Goal: Task Accomplishment & Management: Complete application form

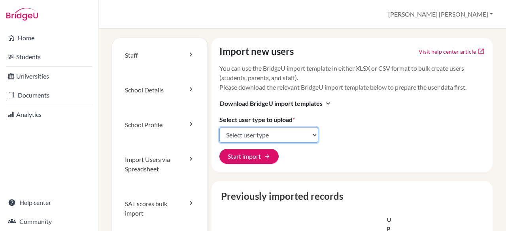
click at [289, 132] on select "Select user type Students Students and parents Parents Advisors Report writers" at bounding box center [268, 135] width 99 height 15
select select "students"
click at [219, 128] on select "Select user type Students Students and parents Parents Advisors Report writers" at bounding box center [268, 135] width 99 height 15
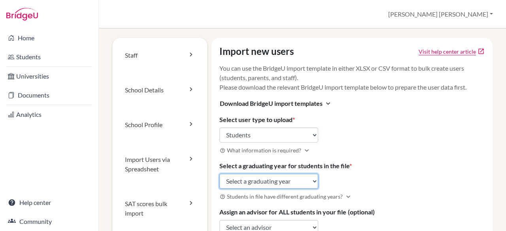
click at [285, 181] on select "Select a graduating year 2024 2025 2026 2027 2028 2029" at bounding box center [268, 181] width 99 height 15
select select "2029"
click at [219, 174] on select "Select a graduating year 2024 2025 2026 2027 2028 2029" at bounding box center [268, 181] width 99 height 15
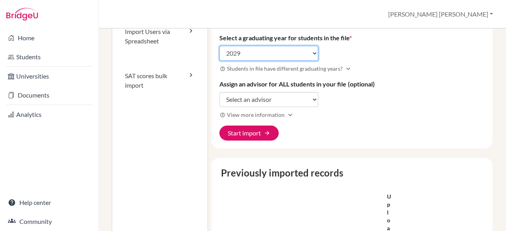
scroll to position [128, 0]
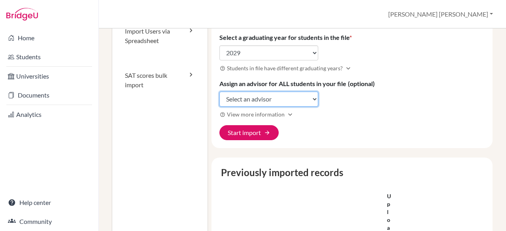
click at [287, 97] on select "Select an advisor Naike Lahens Ana Lydia Noelsaint" at bounding box center [268, 99] width 99 height 15
select select "96432"
click at [219, 92] on select "Select an advisor Naike Lahens Ana Lydia Noelsaint" at bounding box center [268, 99] width 99 height 15
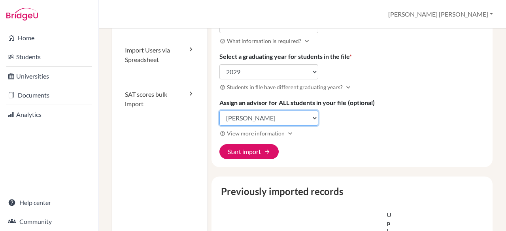
scroll to position [119, 0]
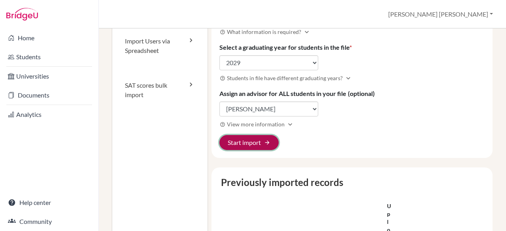
click at [250, 140] on button "Start import arrow_forward" at bounding box center [248, 142] width 59 height 15
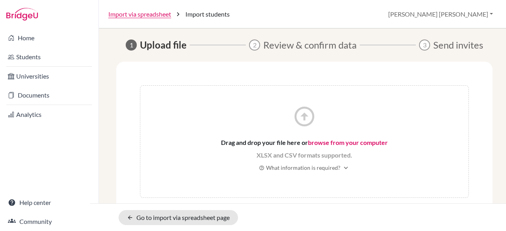
click at [327, 142] on link "browse from your computer" at bounding box center [348, 143] width 80 height 8
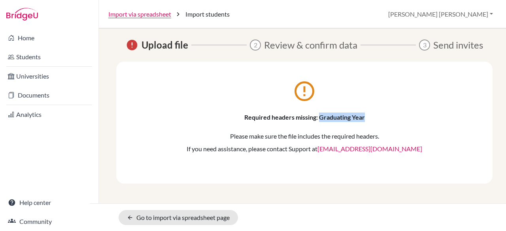
drag, startPoint x: 319, startPoint y: 117, endPoint x: 366, endPoint y: 117, distance: 46.7
click at [366, 117] on p "Required headers missing: Graduating Year" at bounding box center [304, 117] width 329 height 9
copy p "Graduating Year"
click at [372, 95] on div "error_outline Required headers missing: Graduating Year Please make sure the fi…" at bounding box center [304, 119] width 329 height 68
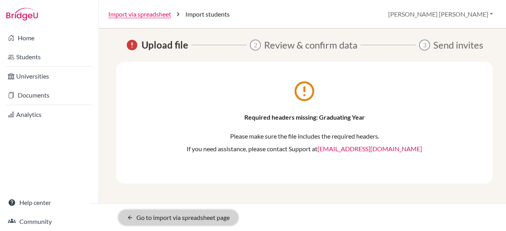
click at [171, 219] on link "arrow_back Go to import via spreadsheet page" at bounding box center [178, 217] width 119 height 15
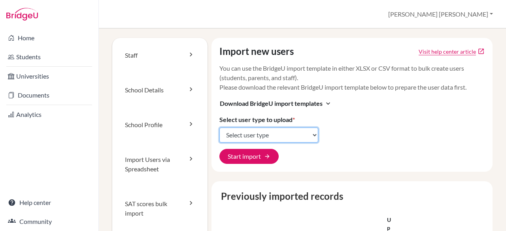
click at [278, 131] on select "Select user type Students Students and parents Parents Advisors Report writers" at bounding box center [268, 135] width 99 height 15
select select "students"
click at [219, 128] on select "Select user type Students Students and parents Parents Advisors Report writers" at bounding box center [268, 135] width 99 height 15
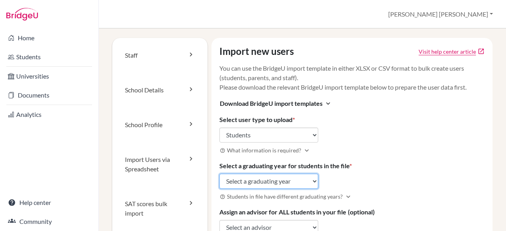
click at [296, 179] on select "Select a graduating year 2024 2025 2026 2027 2028 2029" at bounding box center [268, 181] width 99 height 15
select select "2029"
click at [219, 174] on select "Select a graduating year 2024 2025 2026 2027 2028 2029" at bounding box center [268, 181] width 99 height 15
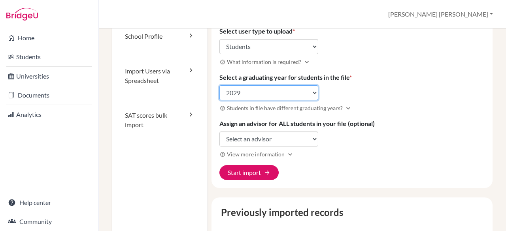
scroll to position [89, 0]
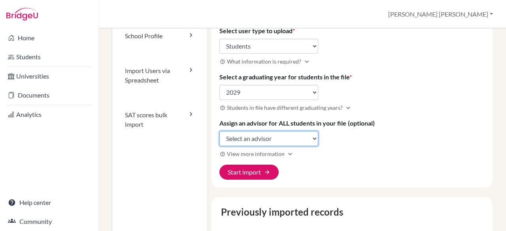
click at [294, 136] on select "Select an advisor Naike Lahens Ana Lydia Noelsaint" at bounding box center [268, 138] width 99 height 15
select select "96432"
click at [219, 131] on select "Select an advisor Naike Lahens Ana Lydia Noelsaint" at bounding box center [268, 138] width 99 height 15
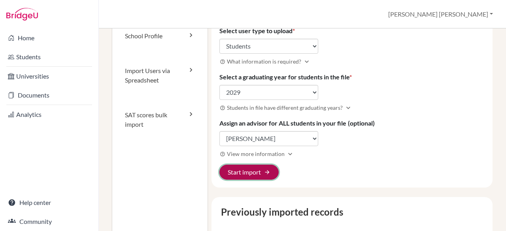
click at [252, 168] on button "Start import arrow_forward" at bounding box center [248, 172] width 59 height 15
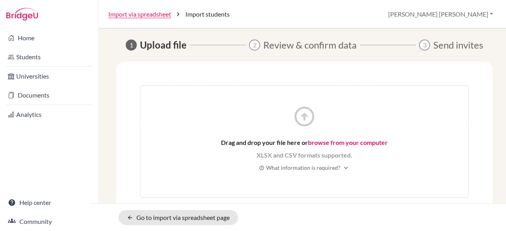
click at [334, 144] on link "browse from your computer" at bounding box center [348, 143] width 80 height 8
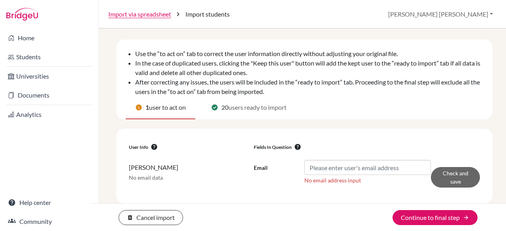
scroll to position [23, 0]
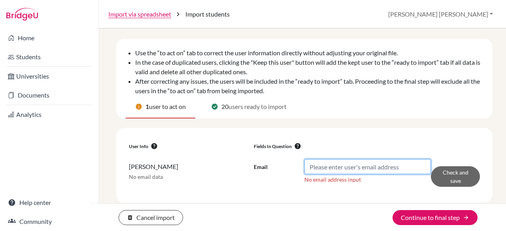
click at [349, 166] on input "Email" at bounding box center [367, 166] width 126 height 15
paste input "[EMAIL_ADDRESS][DOMAIN_NAME]"
type input "[EMAIL_ADDRESS][DOMAIN_NAME]"
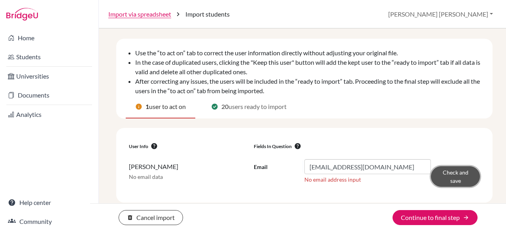
click at [458, 183] on button "Check and save" at bounding box center [455, 176] width 49 height 21
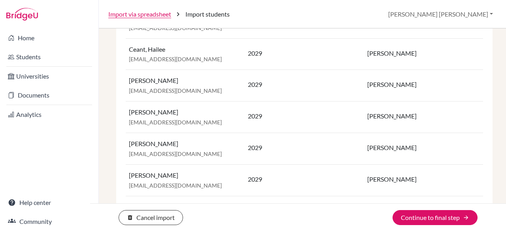
scroll to position [228, 0]
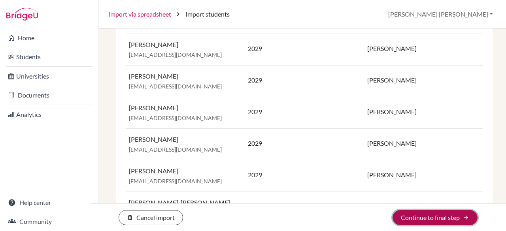
click at [408, 218] on button "Continue to final step arrow_forward" at bounding box center [435, 217] width 85 height 15
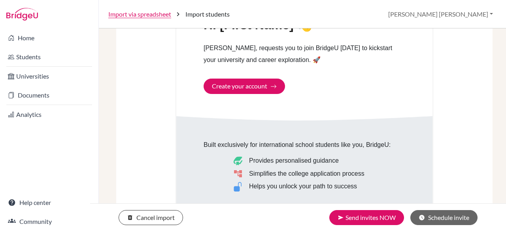
scroll to position [453, 0]
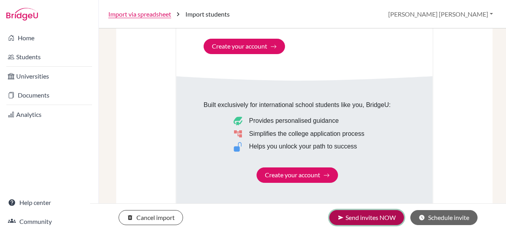
click at [372, 215] on button "send Send invites NOW" at bounding box center [366, 217] width 75 height 15
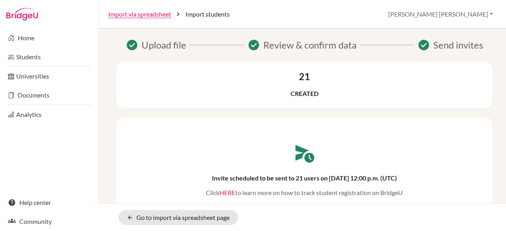
click at [229, 195] on link "HERE" at bounding box center [227, 193] width 16 height 8
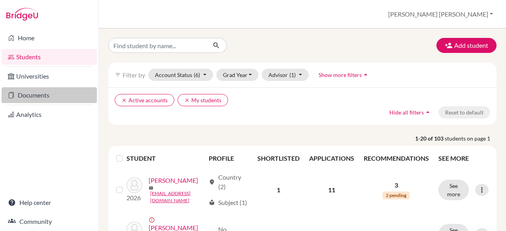
click at [41, 94] on link "Documents" at bounding box center [49, 95] width 95 height 16
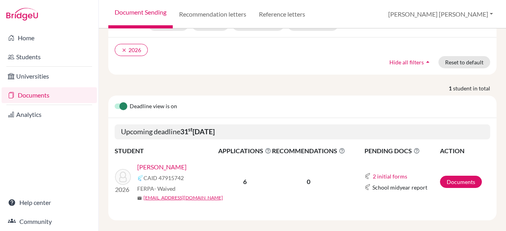
scroll to position [57, 0]
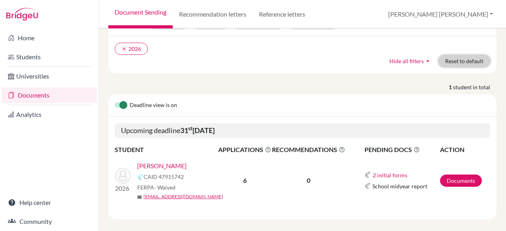
click at [449, 57] on button "Reset to default" at bounding box center [464, 61] width 52 height 12
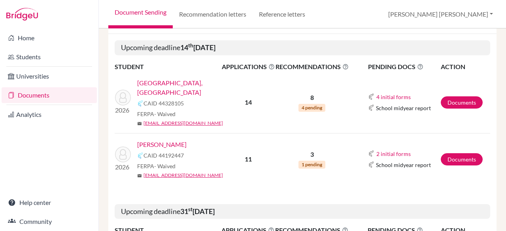
scroll to position [158, 0]
